Goal: Navigation & Orientation: Find specific page/section

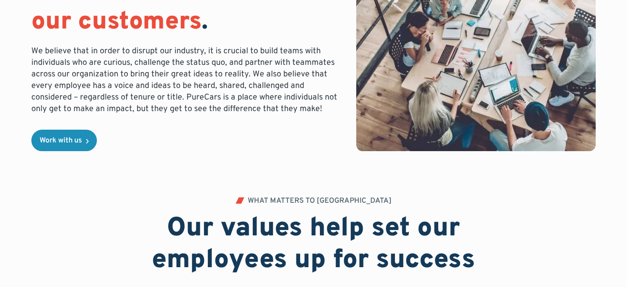
scroll to position [191, 0]
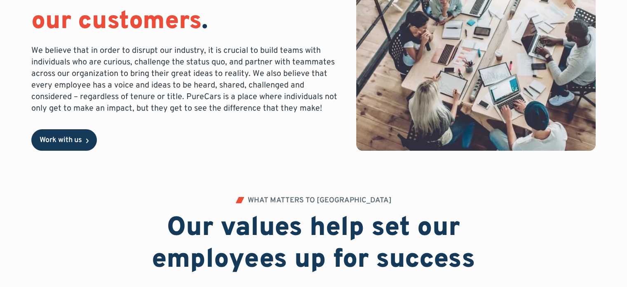
click at [74, 138] on div "Work with us" at bounding box center [61, 140] width 42 height 7
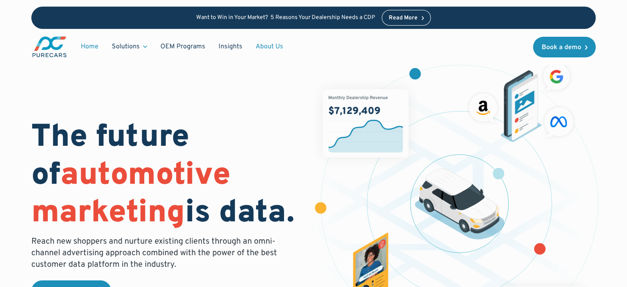
click at [261, 47] on link "About Us" at bounding box center [269, 47] width 41 height 16
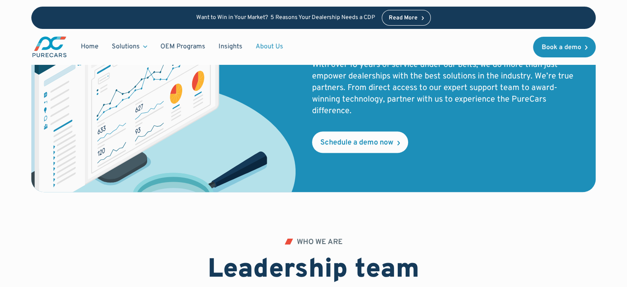
scroll to position [1523, 0]
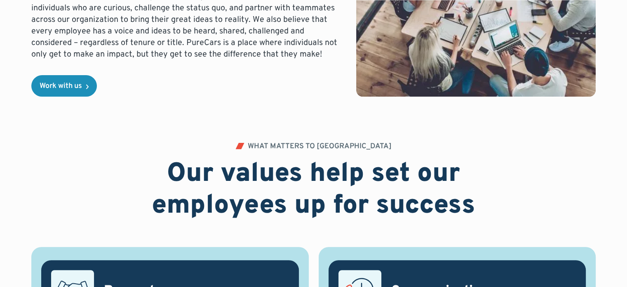
scroll to position [248, 0]
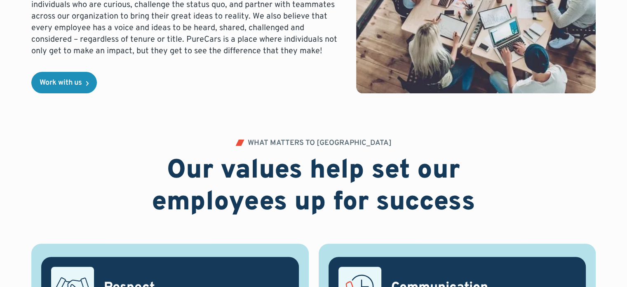
click at [54, 79] on div "Work with us" at bounding box center [61, 82] width 42 height 7
